Goal: Find specific page/section: Find specific page/section

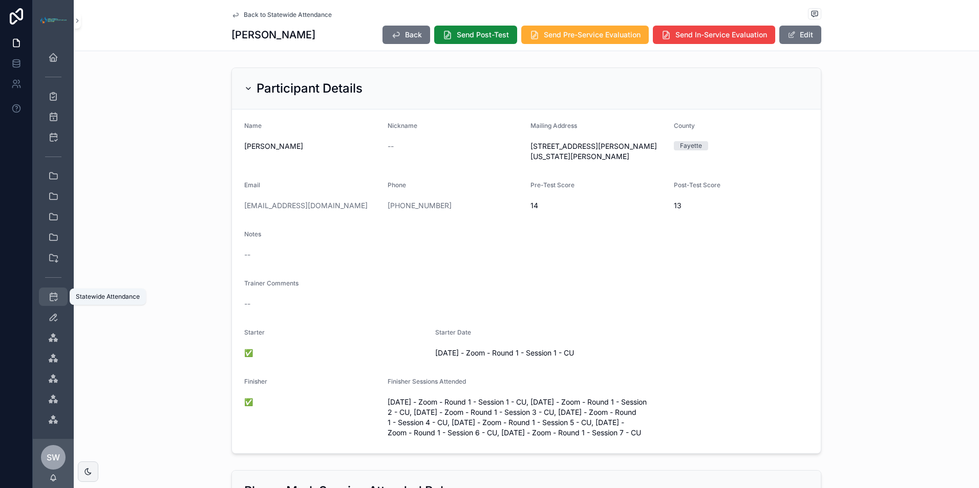
click at [54, 295] on icon "scrollable content" at bounding box center [53, 297] width 10 height 10
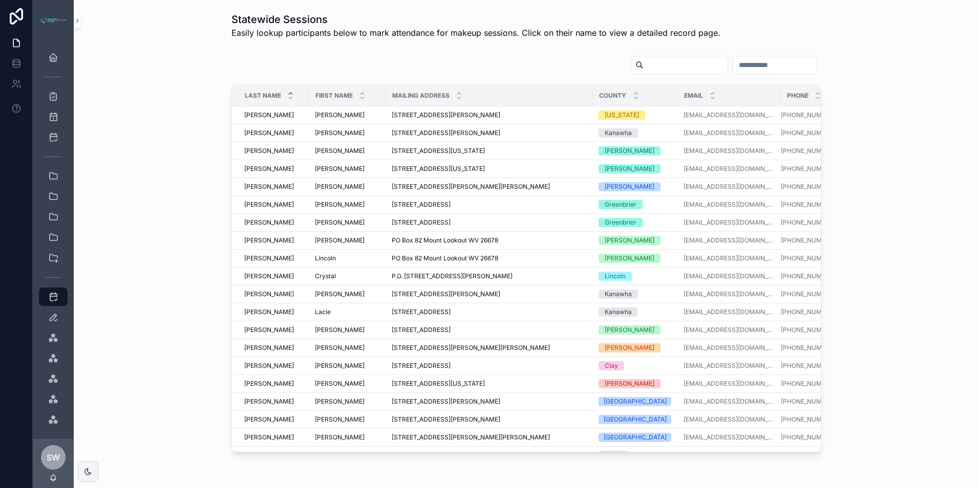
drag, startPoint x: 752, startPoint y: 65, endPoint x: 716, endPoint y: 62, distance: 35.4
click at [733, 62] on input "scrollable content" at bounding box center [775, 65] width 84 height 14
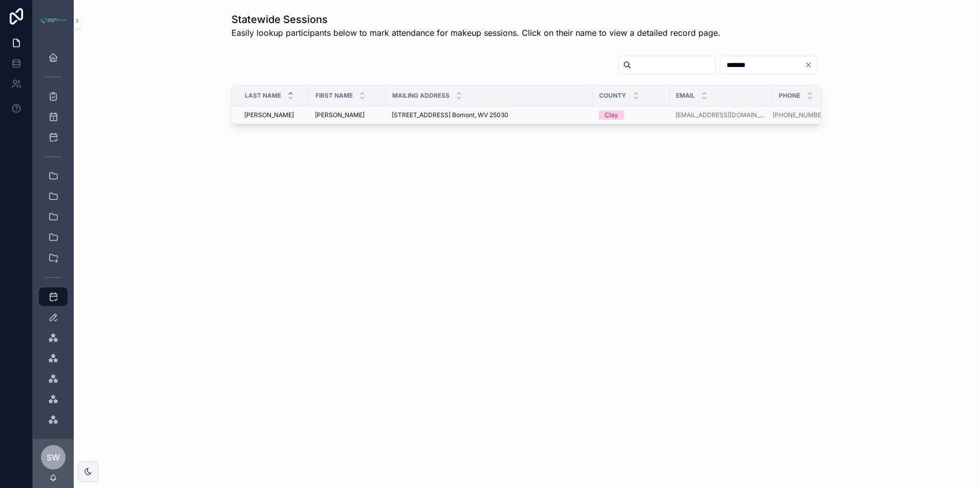
type input "******"
click at [357, 113] on div "[PERSON_NAME] [PERSON_NAME]" at bounding box center [347, 115] width 65 height 8
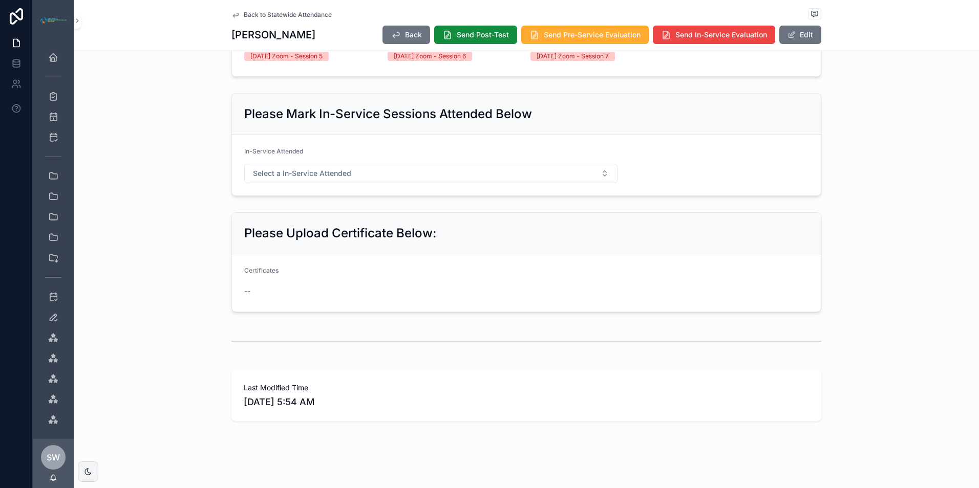
scroll to position [535, 0]
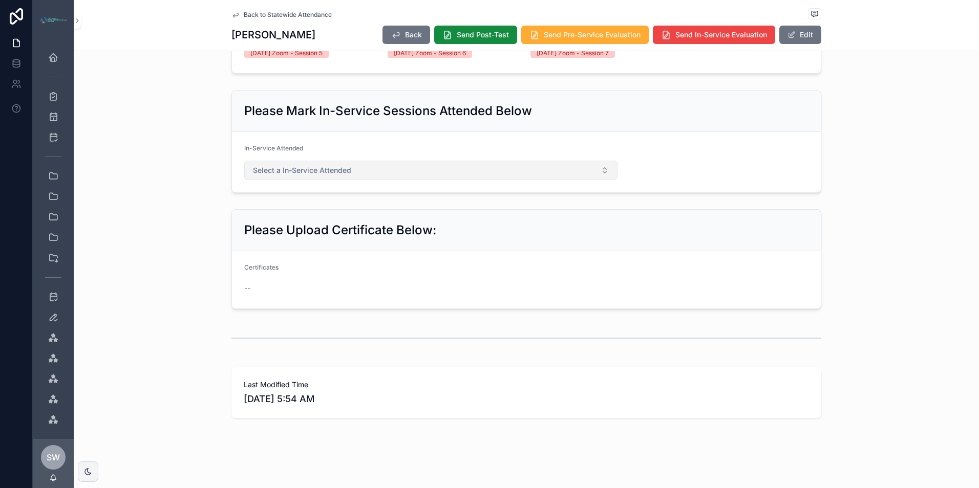
click at [594, 172] on button "Select a In-Service Attended" at bounding box center [430, 170] width 373 height 19
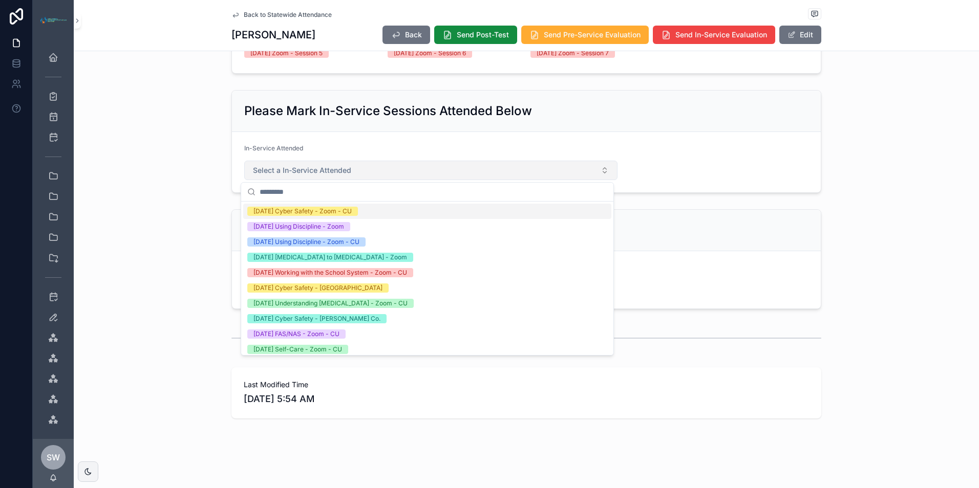
click at [606, 167] on button "Select a In-Service Attended" at bounding box center [430, 170] width 373 height 19
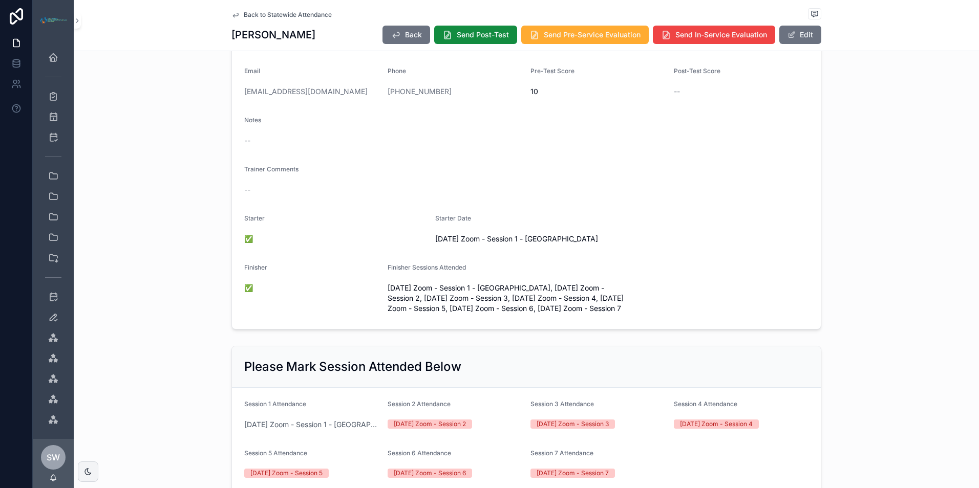
scroll to position [74, 0]
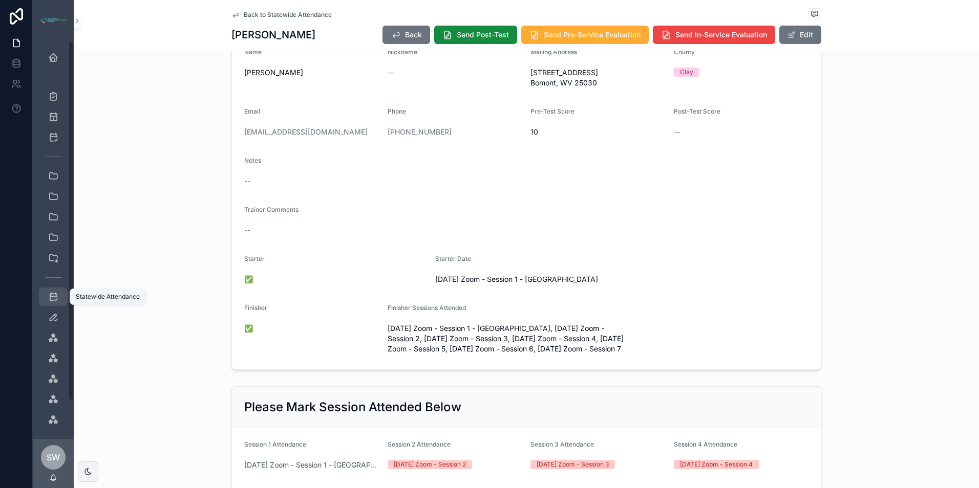
click at [59, 294] on div "Statewide Attendance" at bounding box center [53, 297] width 16 height 16
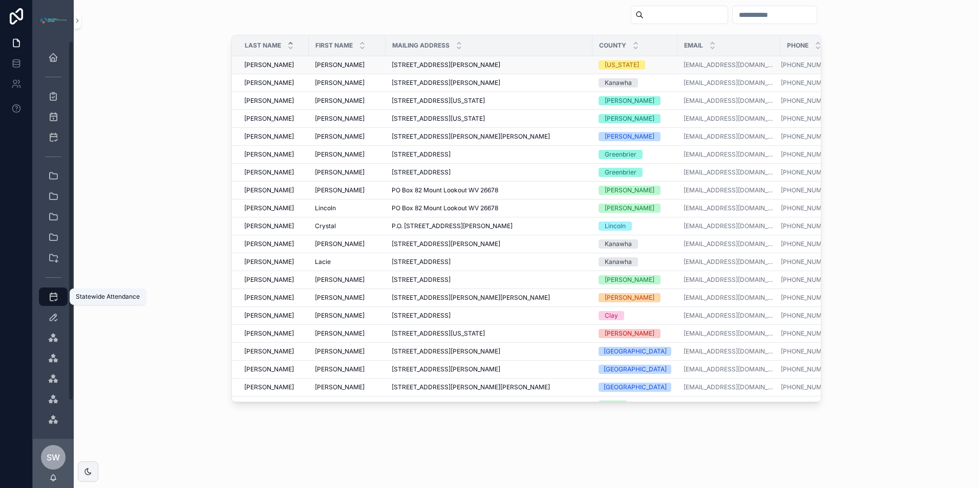
scroll to position [50, 0]
click at [733, 11] on input "scrollable content" at bounding box center [775, 15] width 84 height 14
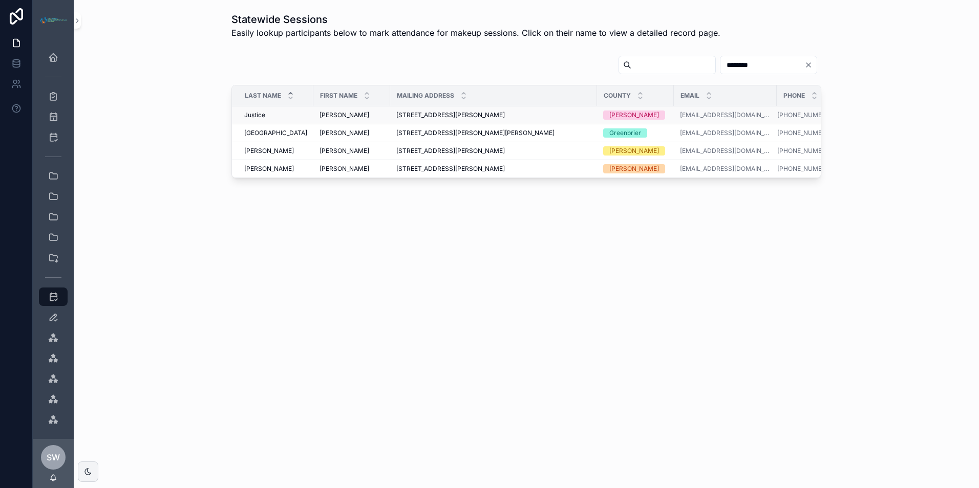
type input "********"
click at [505, 111] on span "[STREET_ADDRESS][PERSON_NAME]" at bounding box center [450, 115] width 109 height 8
